Goal: Find contact information: Find contact information

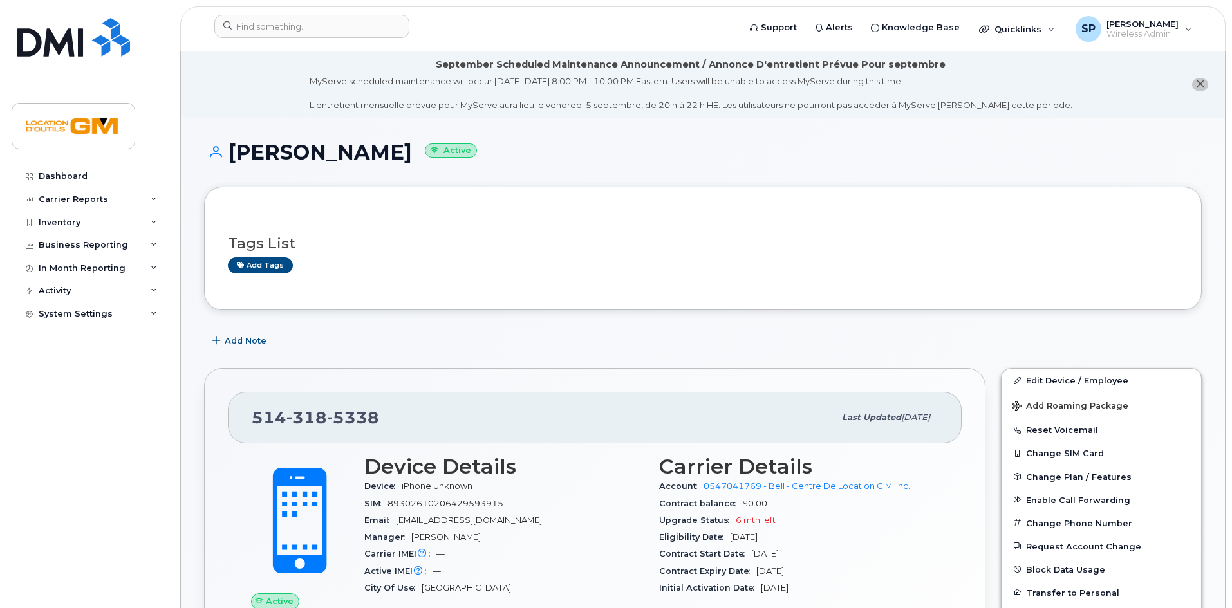
scroll to position [125, 0]
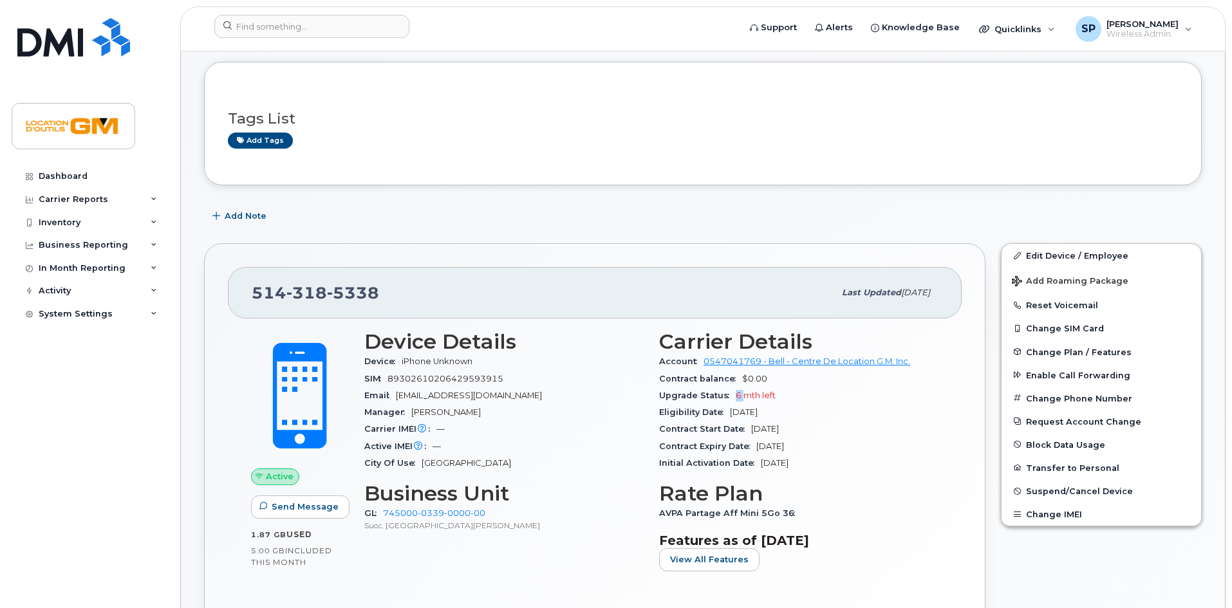
drag, startPoint x: 734, startPoint y: 397, endPoint x: 746, endPoint y: 397, distance: 11.6
click at [746, 397] on div "Upgrade Status 6 mth left" at bounding box center [798, 396] width 279 height 17
click at [303, 294] on span "318" at bounding box center [307, 292] width 41 height 19
copy span "[PHONE_NUMBER]"
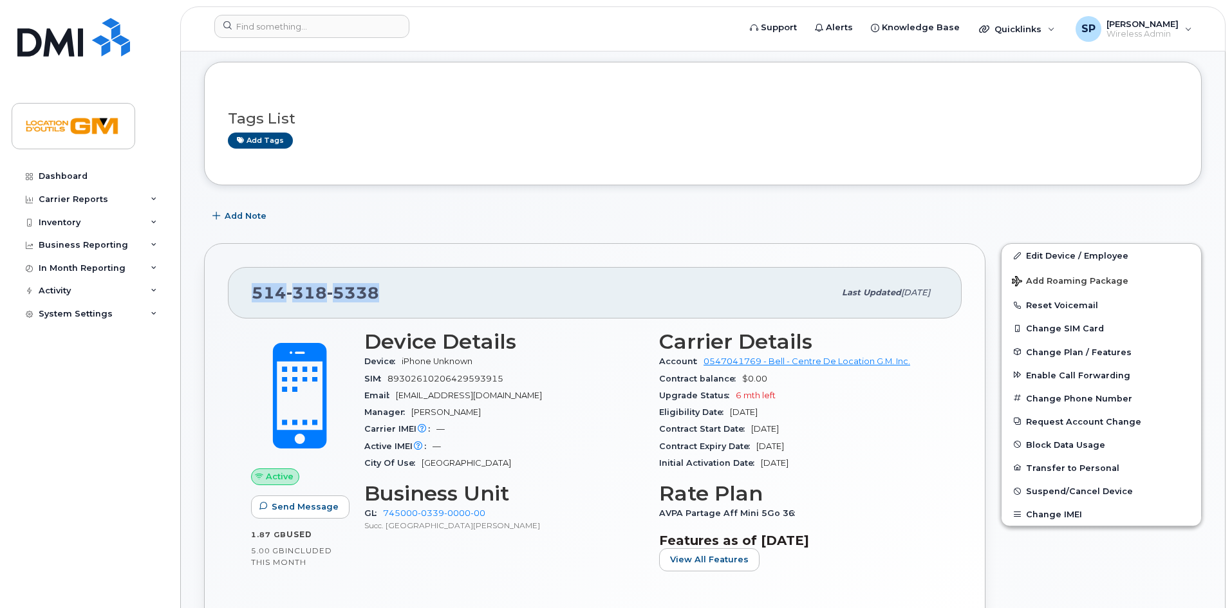
copy span "[PHONE_NUMBER]"
click at [269, 286] on span "[PHONE_NUMBER]" at bounding box center [315, 292] width 127 height 19
click at [260, 296] on span "[PHONE_NUMBER]" at bounding box center [315, 292] width 127 height 19
copy span "[PHONE_NUMBER]"
